Goal: Information Seeking & Learning: Learn about a topic

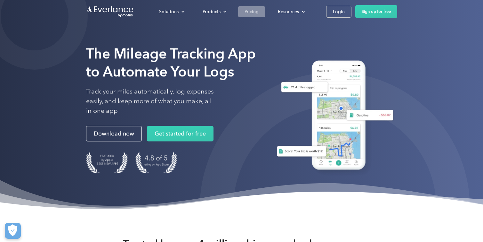
click at [251, 14] on div "Pricing" at bounding box center [252, 12] width 14 height 8
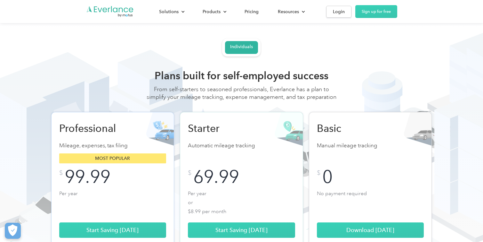
click at [189, 49] on div "Companies Individuals Choose from flexible plan options Add drivers to the vehi…" at bounding box center [242, 208] width 410 height 341
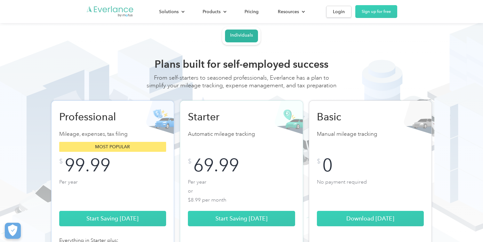
click at [115, 13] on img "Go to homepage" at bounding box center [110, 11] width 48 height 12
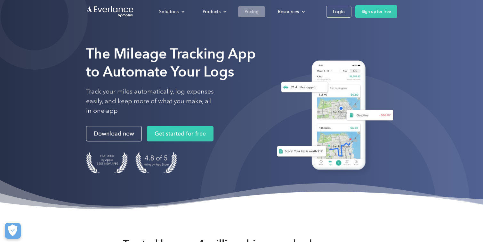
click at [255, 8] on div "Pricing" at bounding box center [252, 12] width 14 height 8
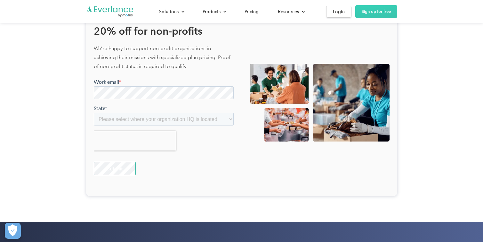
scroll to position [1494, 0]
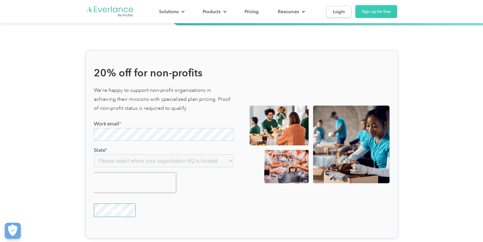
click at [129, 15] on img "Go to homepage" at bounding box center [110, 11] width 48 height 12
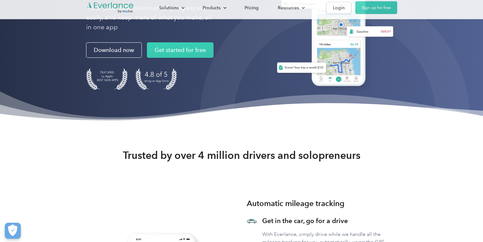
scroll to position [101, 0]
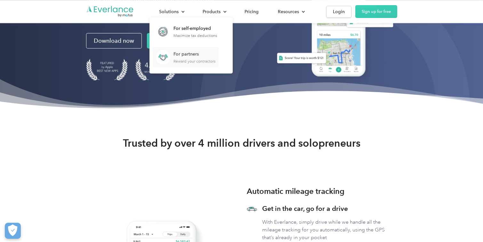
click at [180, 57] on div "For partners Reward your contractors" at bounding box center [195, 57] width 42 height 12
